Goal: Task Accomplishment & Management: Manage account settings

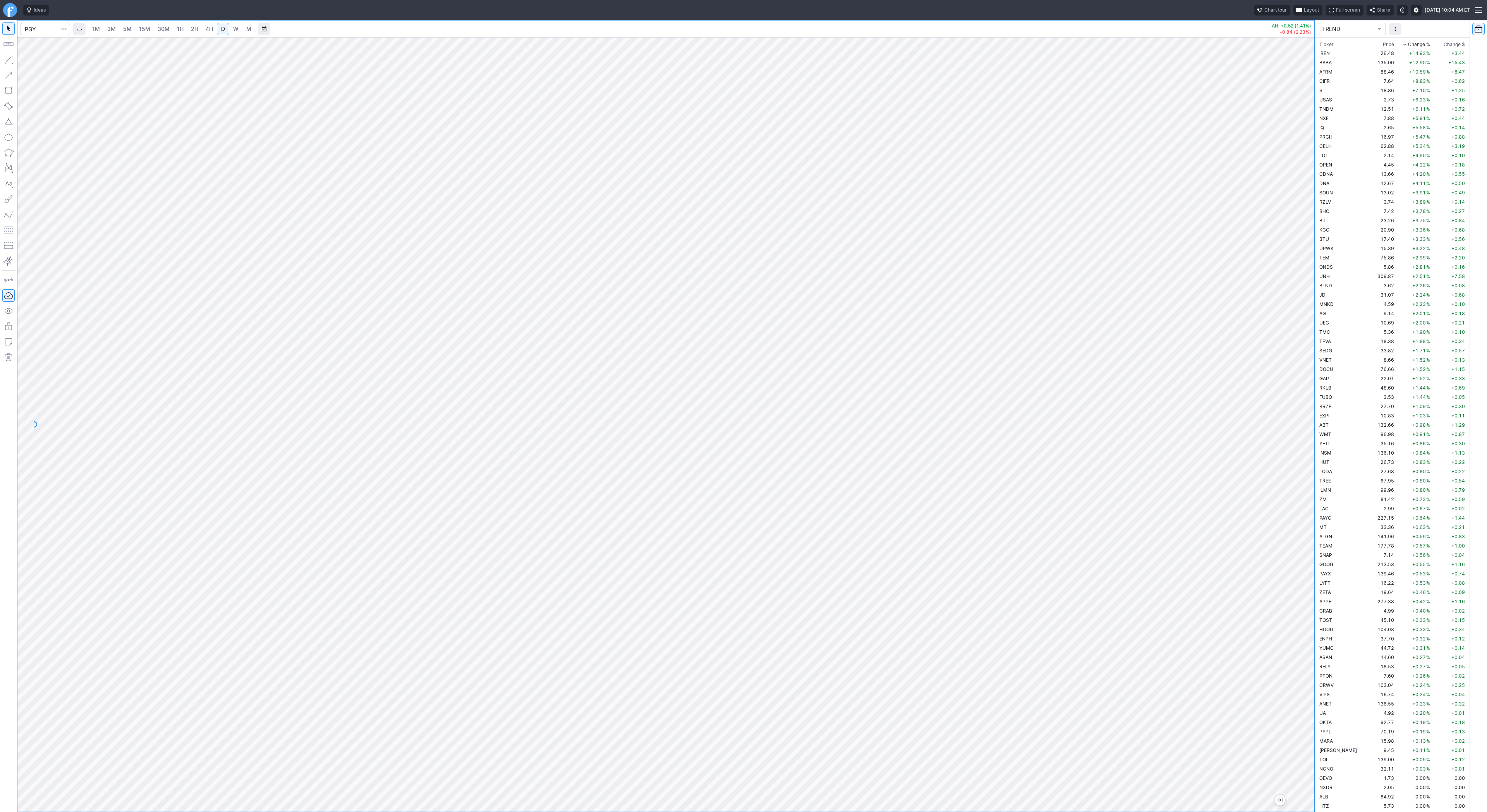
scroll to position [1636, 0]
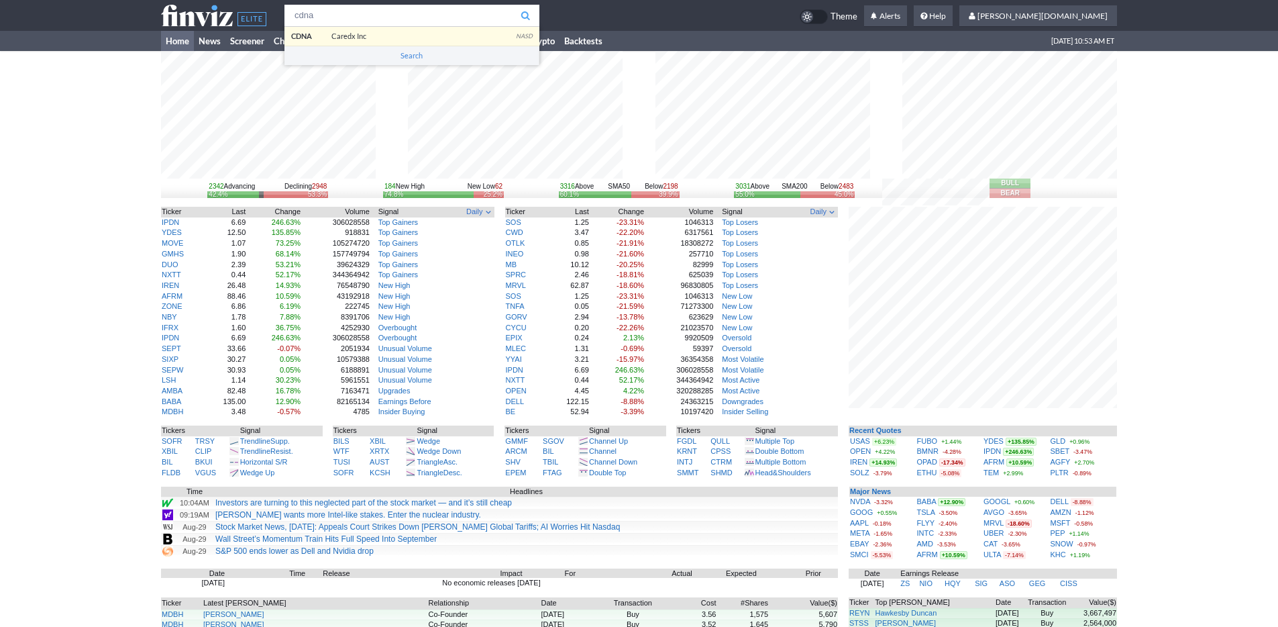
type input "cdna"
click at [352, 39] on body "cdna CDNA Caredx Inc NASD Search Theme Alerts" at bounding box center [639, 413] width 1278 height 827
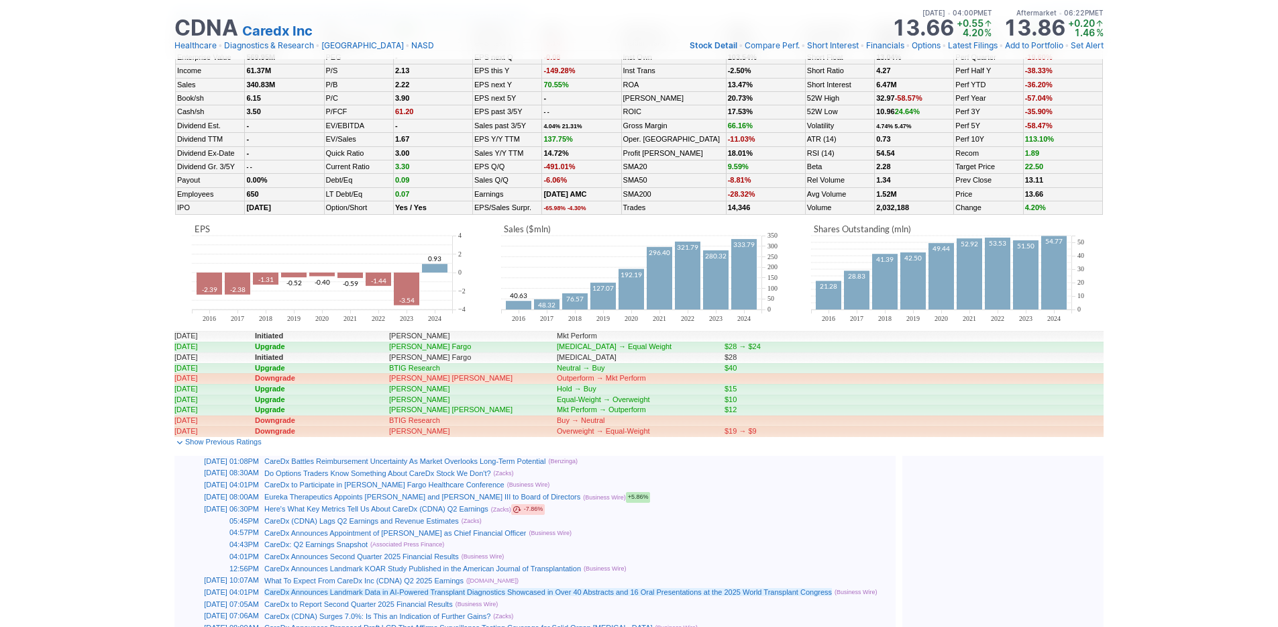
scroll to position [666, 0]
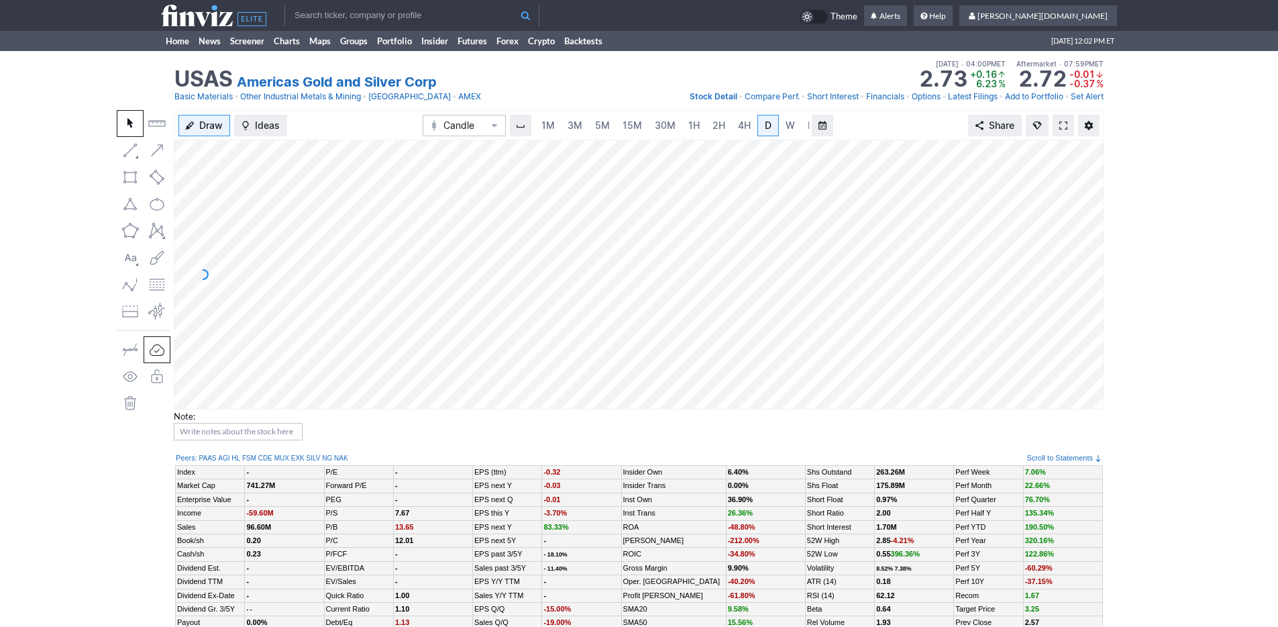
scroll to position [0, 13]
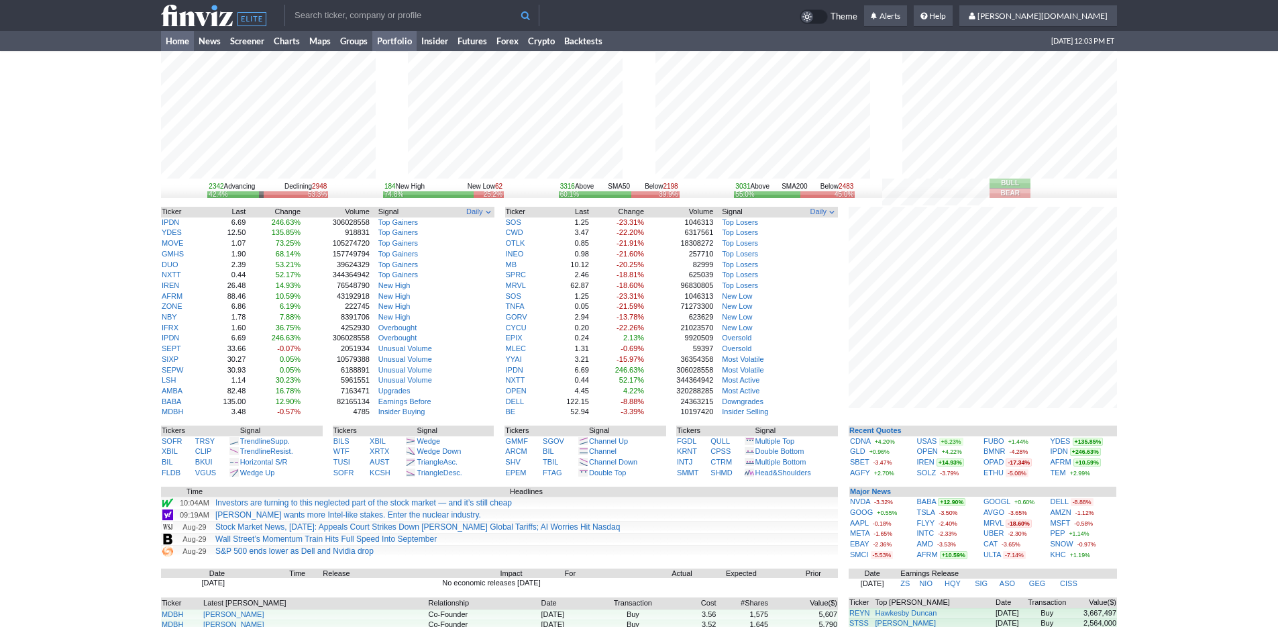
click at [404, 41] on link "Portfolio" at bounding box center [394, 41] width 44 height 20
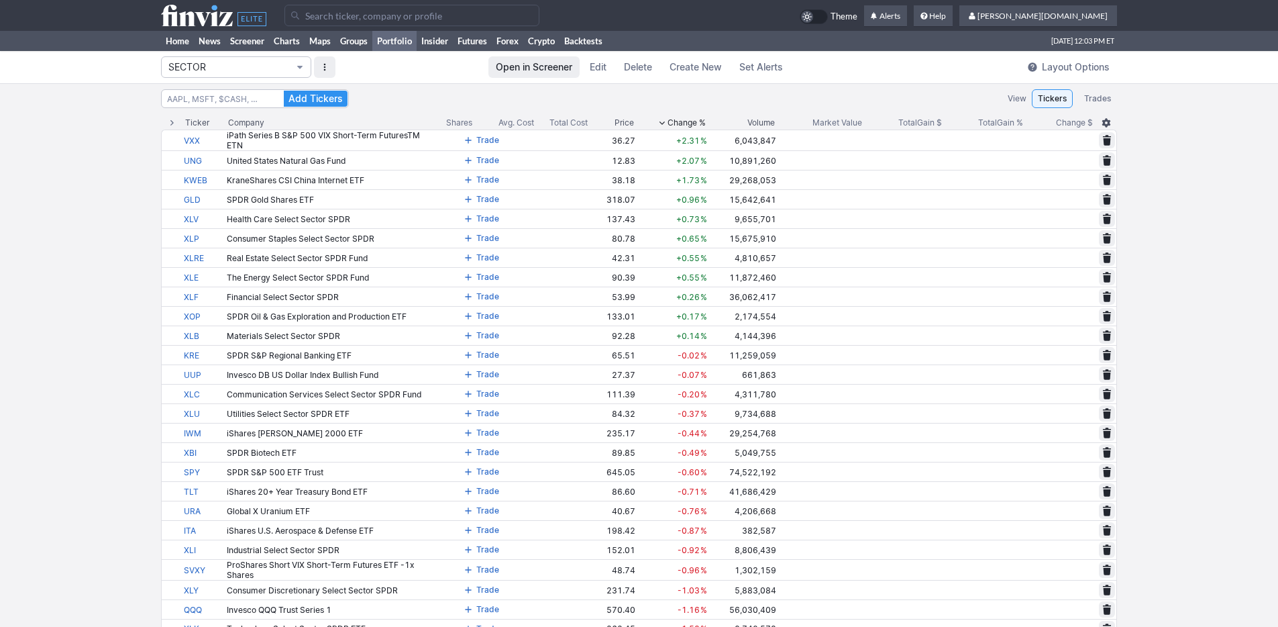
click at [284, 66] on span "SECTOR" at bounding box center [229, 66] width 122 height 13
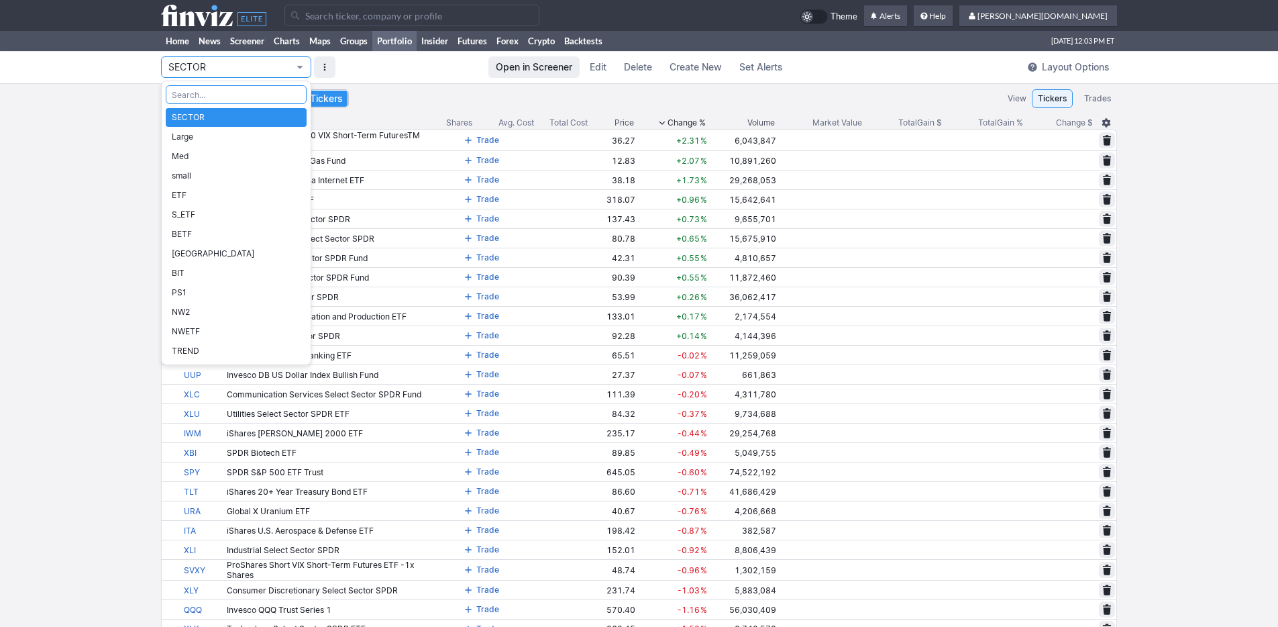
click at [53, 129] on div at bounding box center [639, 313] width 1278 height 627
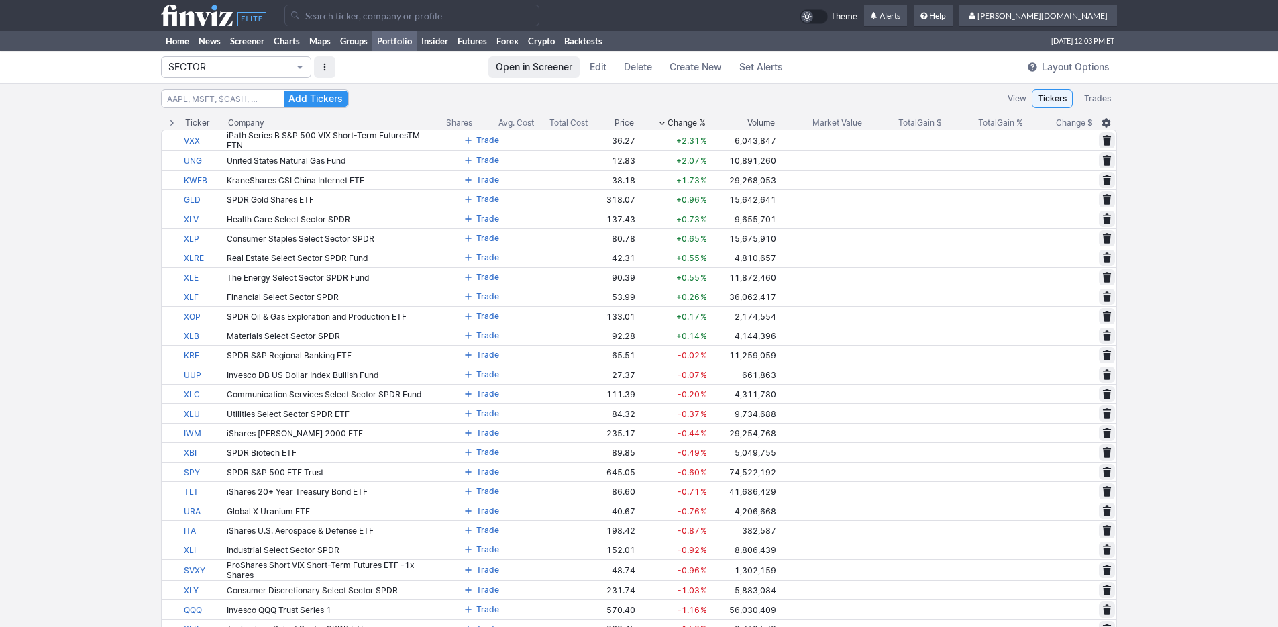
click at [253, 74] on button "SECTOR" at bounding box center [236, 66] width 150 height 21
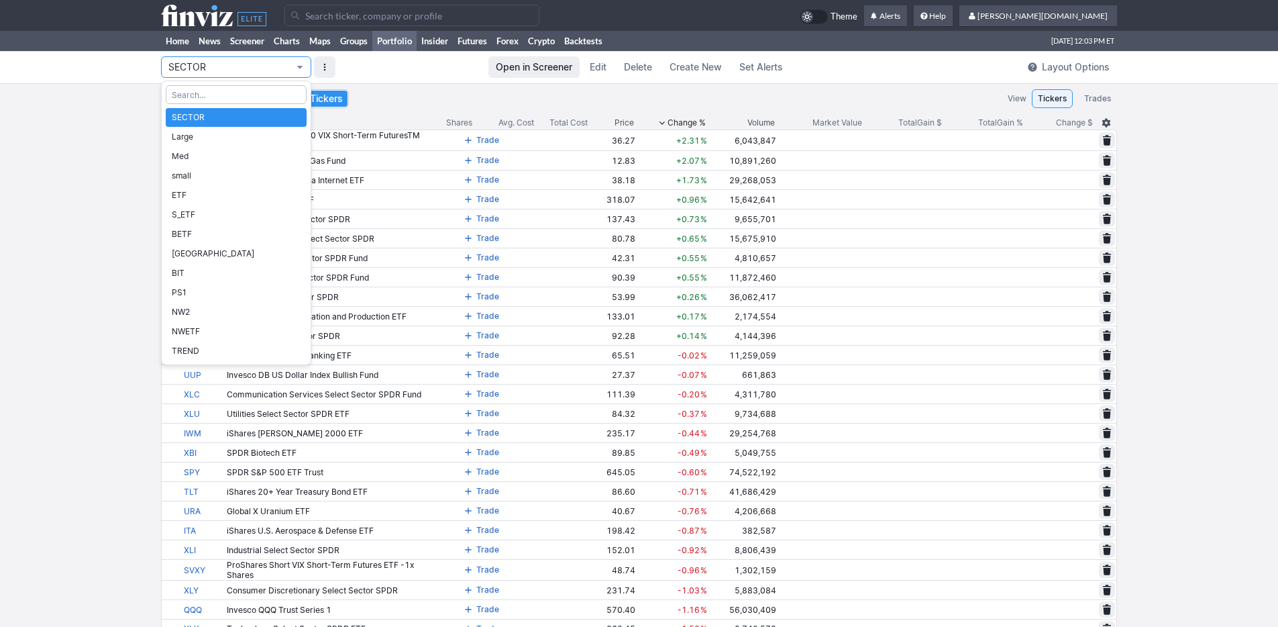
click at [404, 93] on div at bounding box center [639, 313] width 1278 height 627
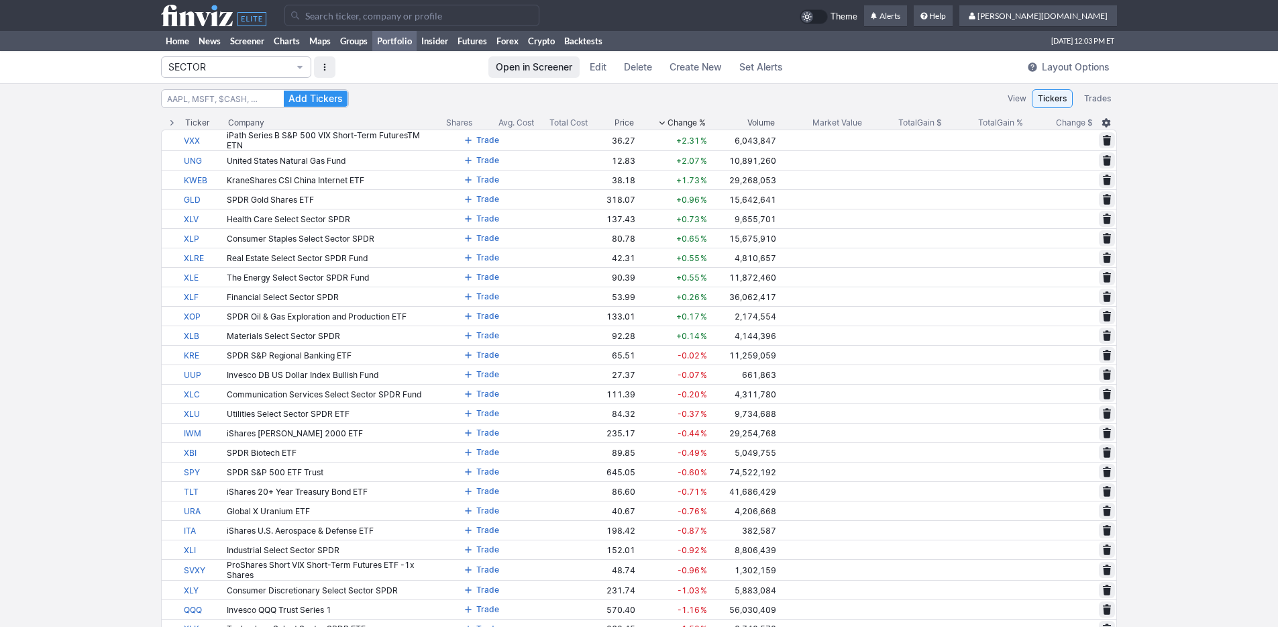
click at [333, 99] on span "Add Tickers" at bounding box center [315, 98] width 54 height 13
click at [599, 101] on div "Add Tickers View Tickers Trades" at bounding box center [639, 98] width 956 height 19
click at [296, 72] on span "Portfolio" at bounding box center [300, 67] width 8 height 11
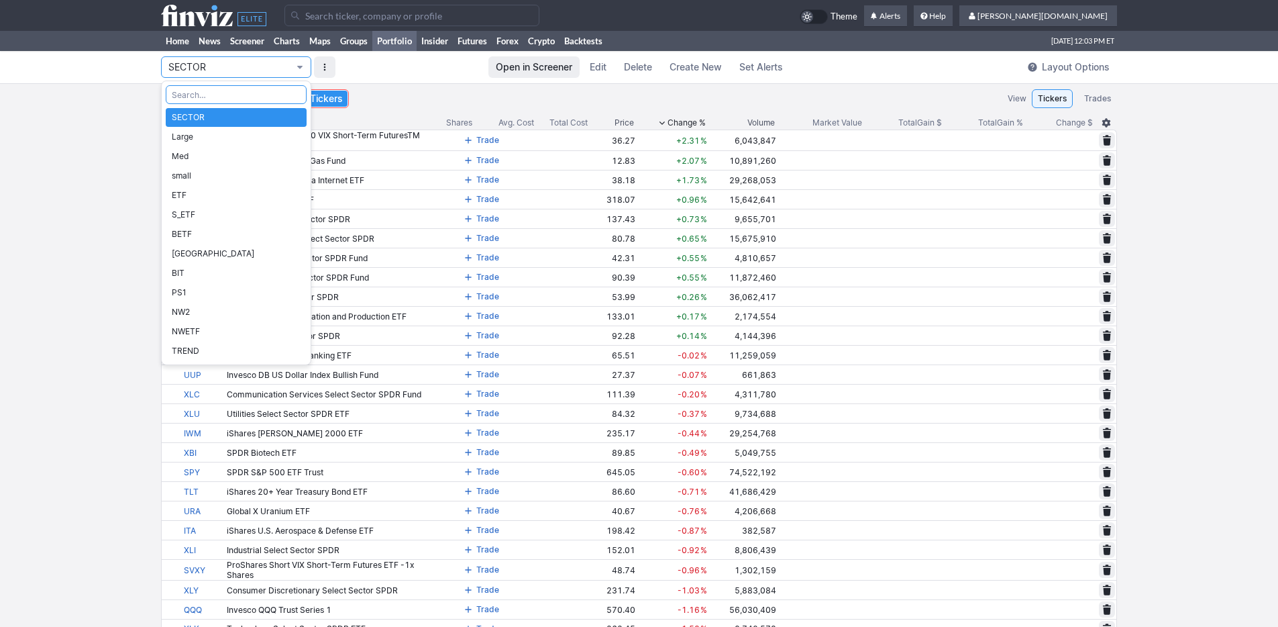
click at [319, 68] on div at bounding box center [639, 313] width 1278 height 627
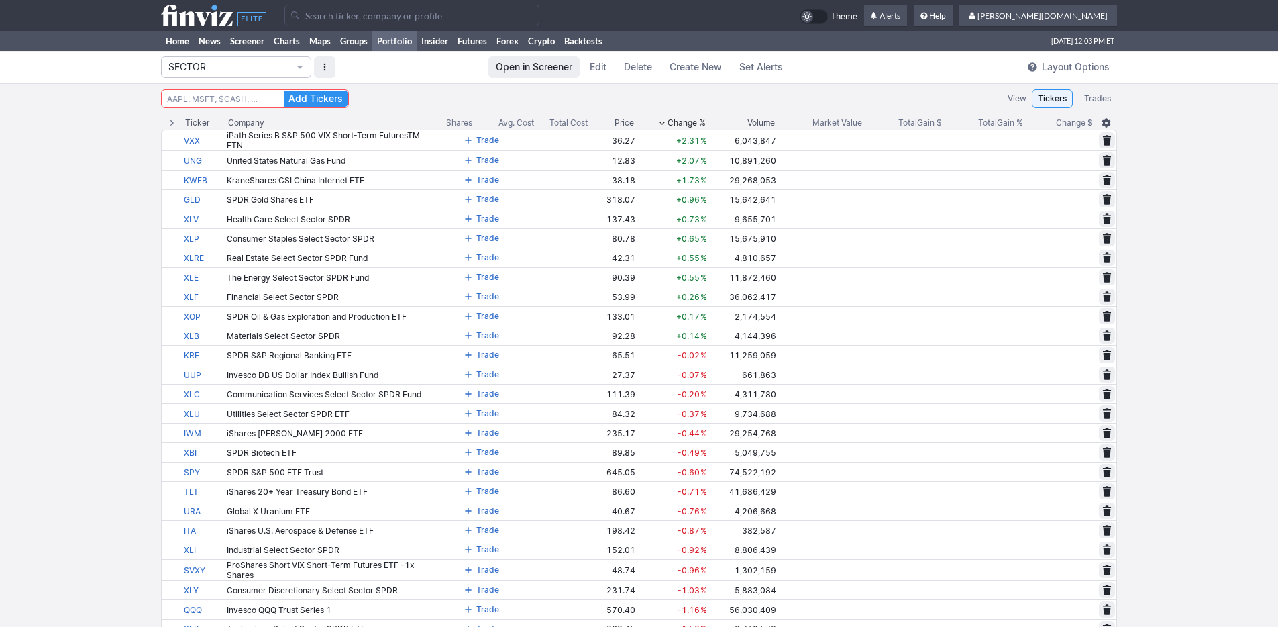
click at [327, 68] on button "button" at bounding box center [324, 66] width 21 height 21
click at [394, 68] on div at bounding box center [639, 313] width 1278 height 627
click at [296, 66] on span "Portfolio" at bounding box center [300, 67] width 8 height 11
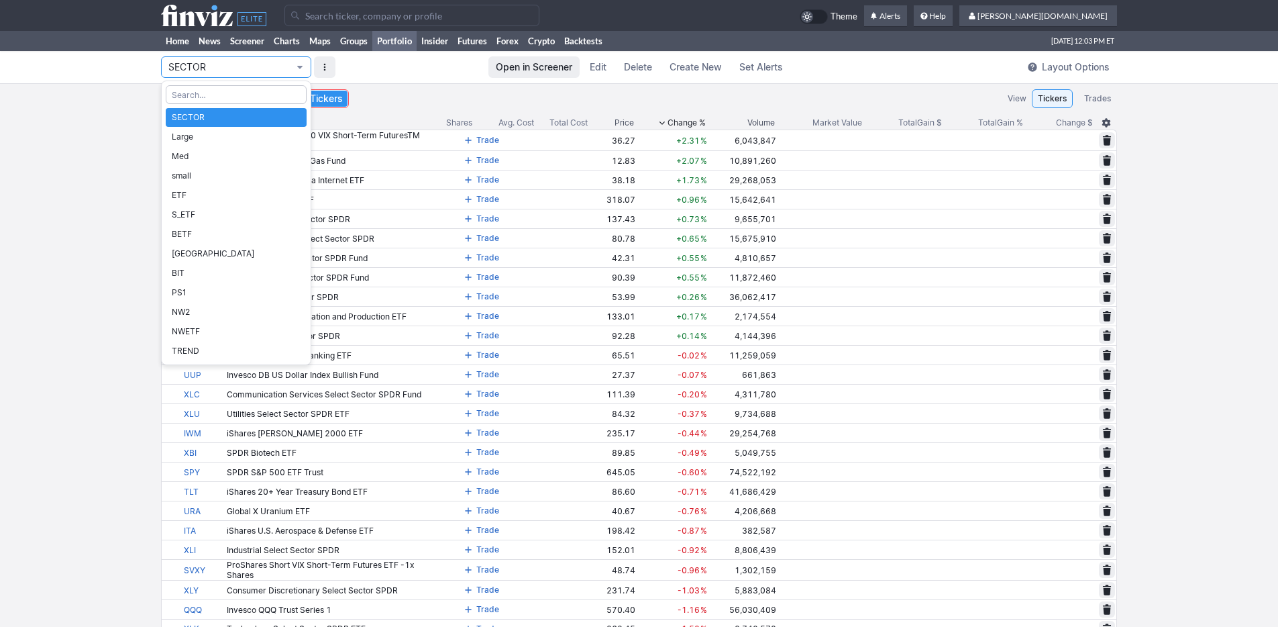
click at [468, 90] on div at bounding box center [639, 313] width 1278 height 627
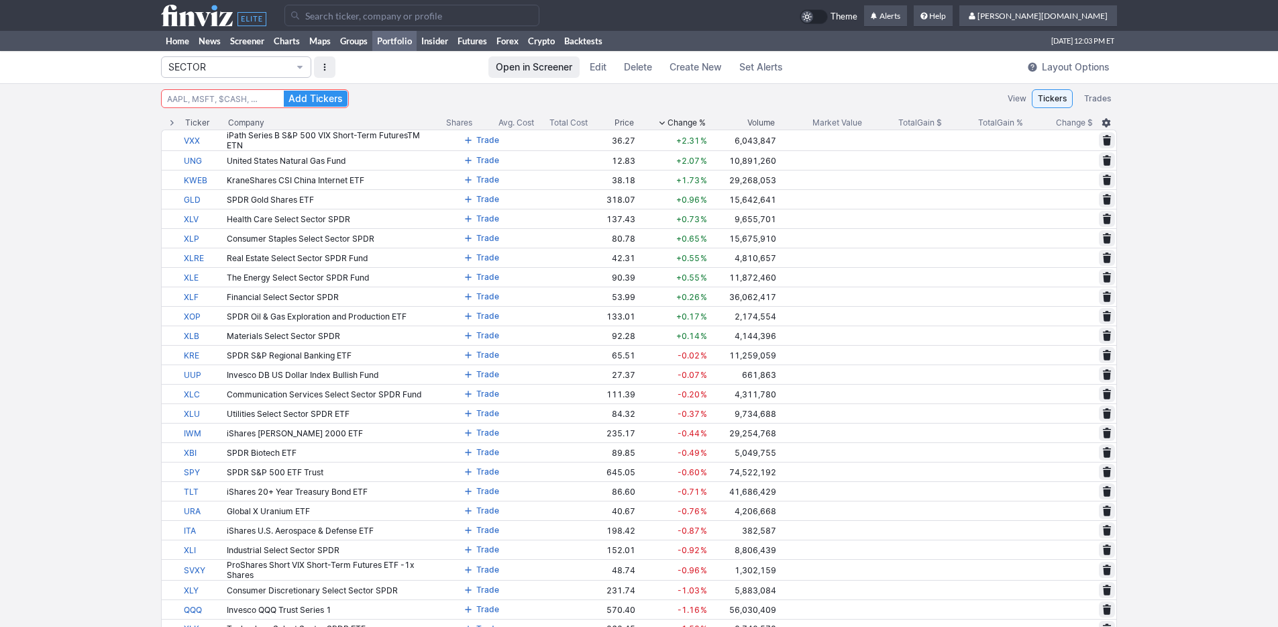
click at [668, 69] on link "Create New" at bounding box center [695, 66] width 67 height 21
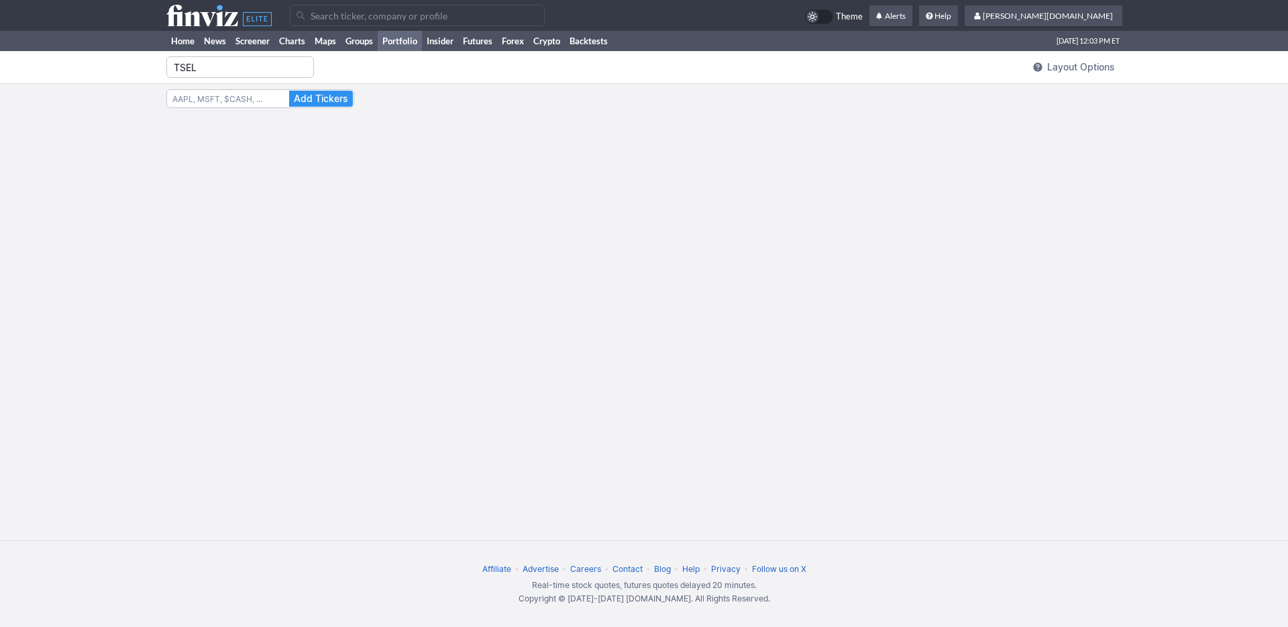
type input "TSEL"
click at [258, 109] on div "Add Tickers" at bounding box center [644, 312] width 956 height 456
click at [262, 99] on input at bounding box center [260, 98] width 188 height 19
type input "[PERSON_NAME]"
click at [337, 100] on span "Add Tickers" at bounding box center [321, 98] width 54 height 13
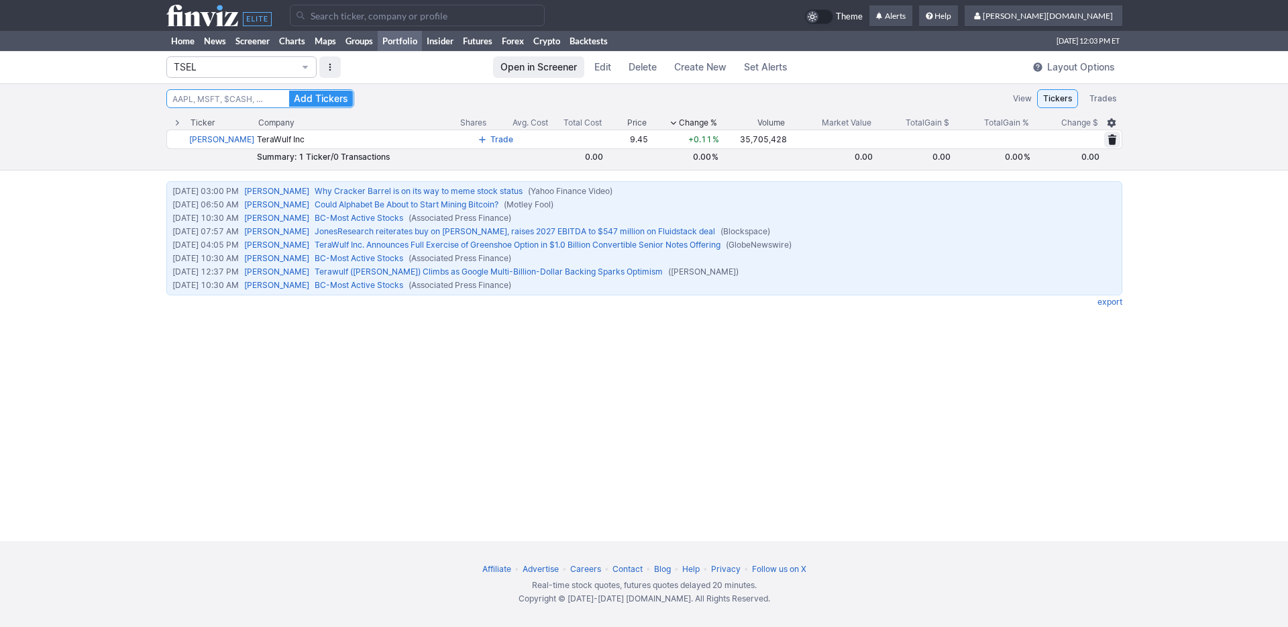
click at [251, 97] on input at bounding box center [260, 98] width 188 height 19
type input "C"
type input "CDNA"
click at [301, 99] on span "Add Tickers" at bounding box center [321, 98] width 54 height 13
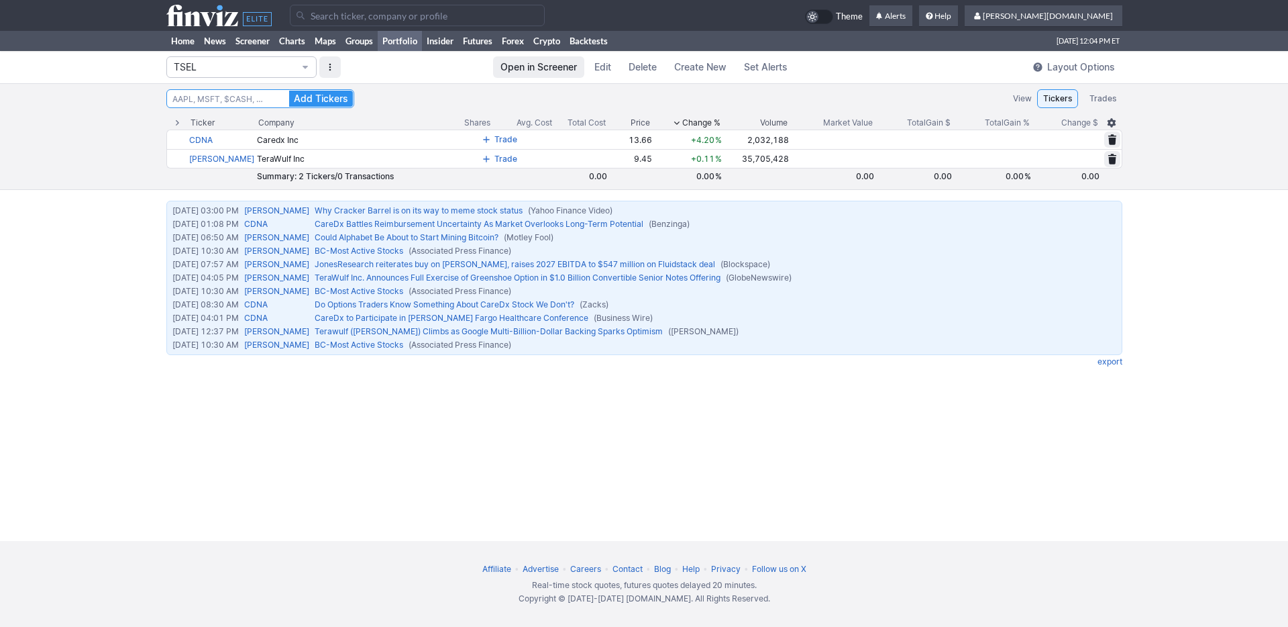
click at [215, 96] on input at bounding box center [260, 98] width 188 height 19
type input "APLD"
click at [317, 97] on span "Add Tickers" at bounding box center [321, 98] width 54 height 13
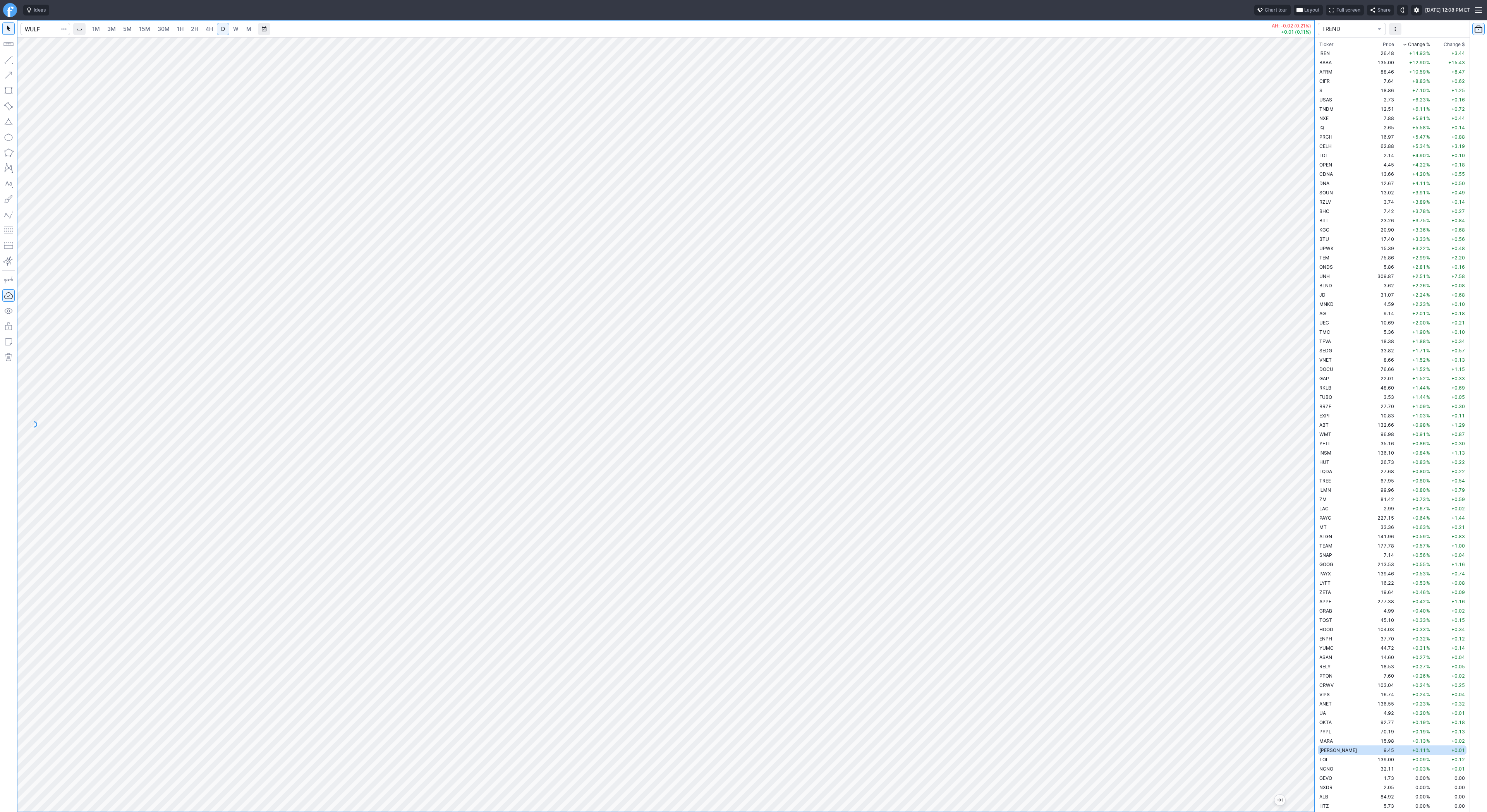
scroll to position [325, 0]
